Goal: Information Seeking & Learning: Learn about a topic

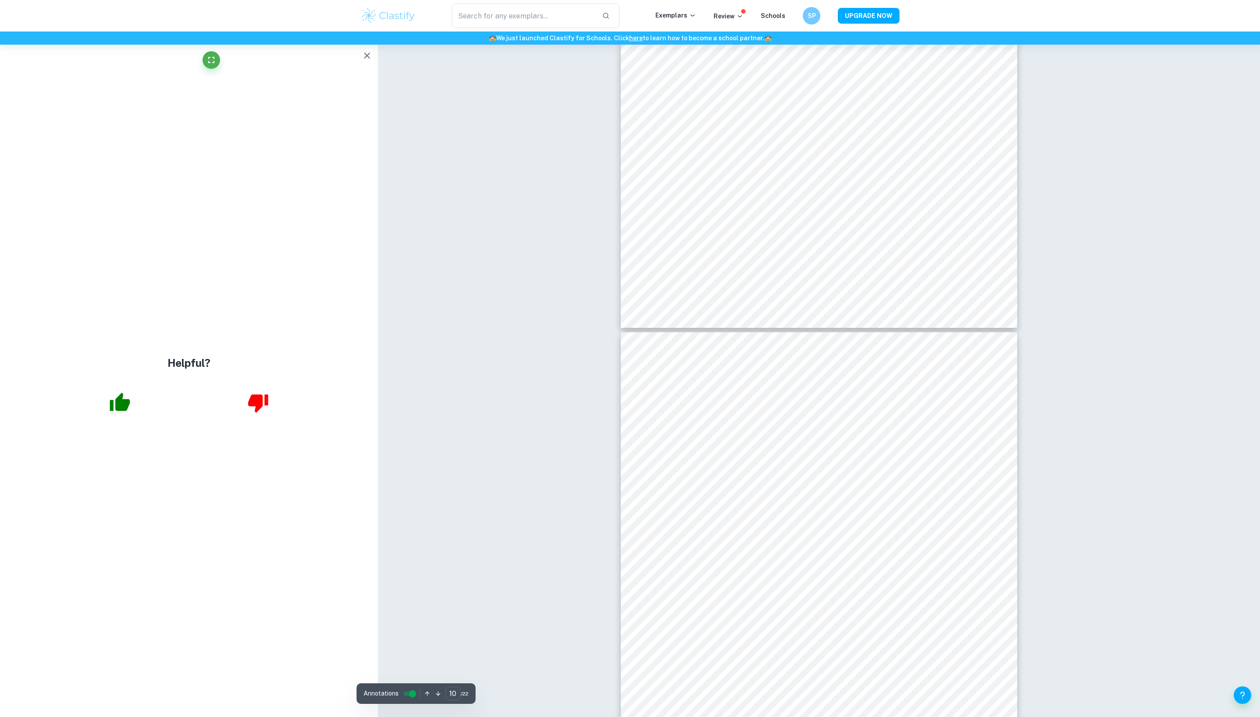
scroll to position [4973, 0]
click at [364, 59] on icon "button" at bounding box center [367, 56] width 6 height 6
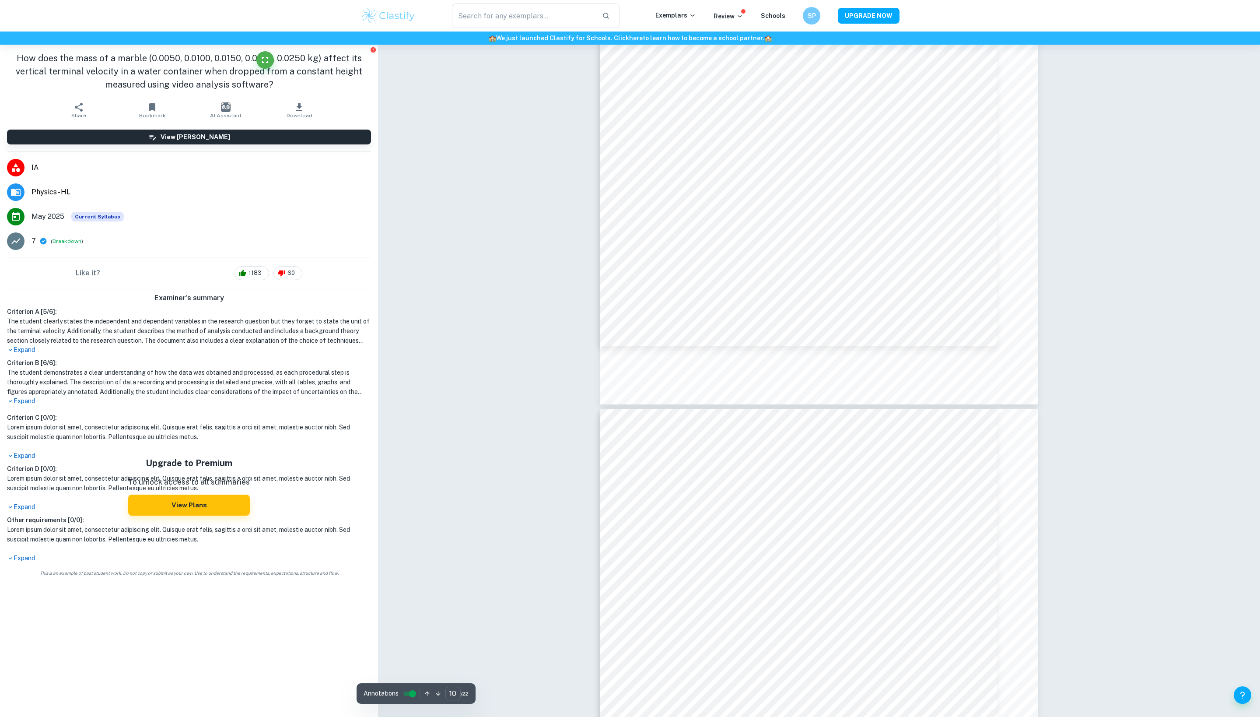
scroll to position [6079, 0]
type input "11"
